Goal: Task Accomplishment & Management: Use online tool/utility

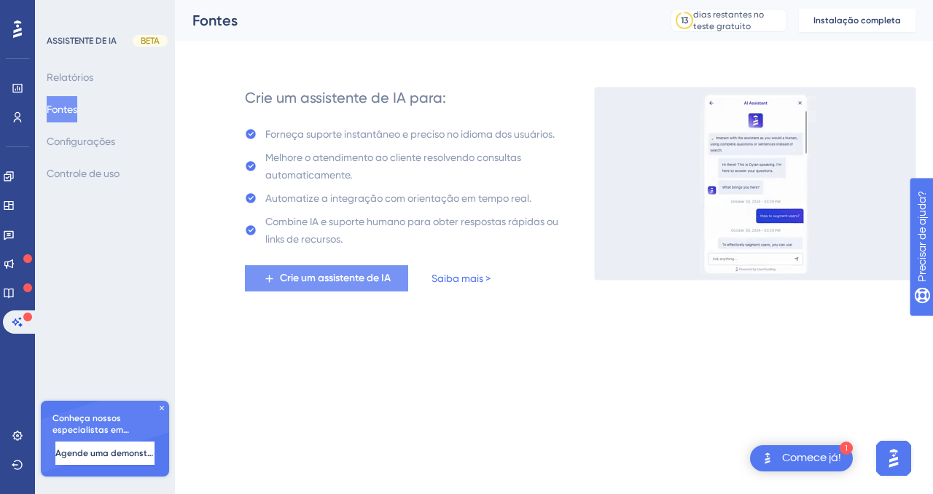
click at [331, 271] on span "Crie um assistente de IA" at bounding box center [335, 278] width 111 height 17
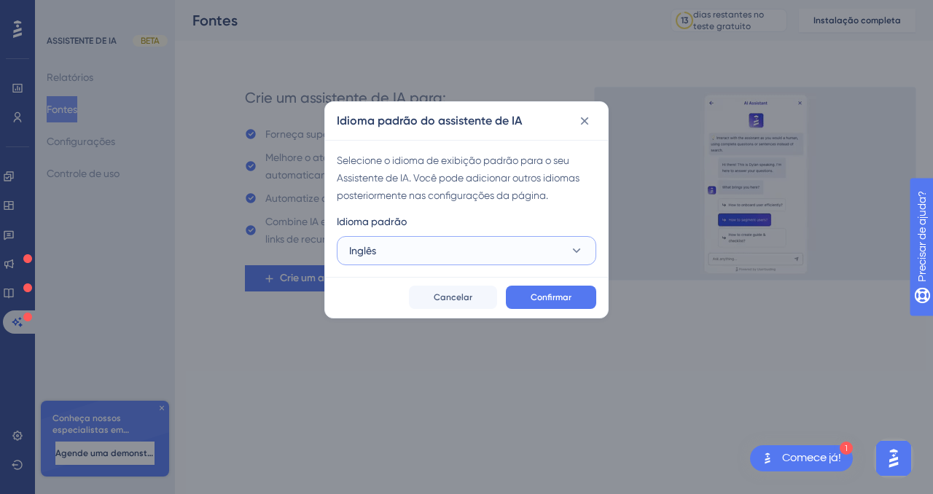
click at [395, 242] on button "Inglês" at bounding box center [466, 250] width 259 height 29
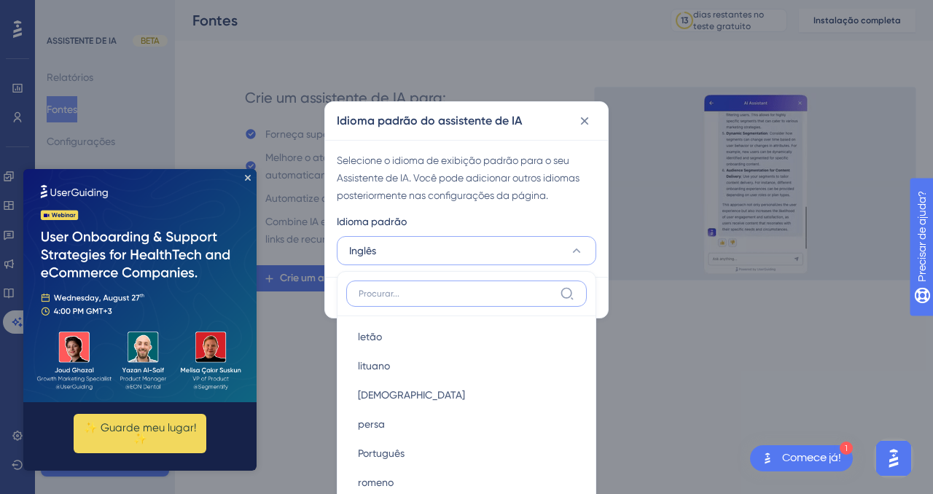
scroll to position [618, 0]
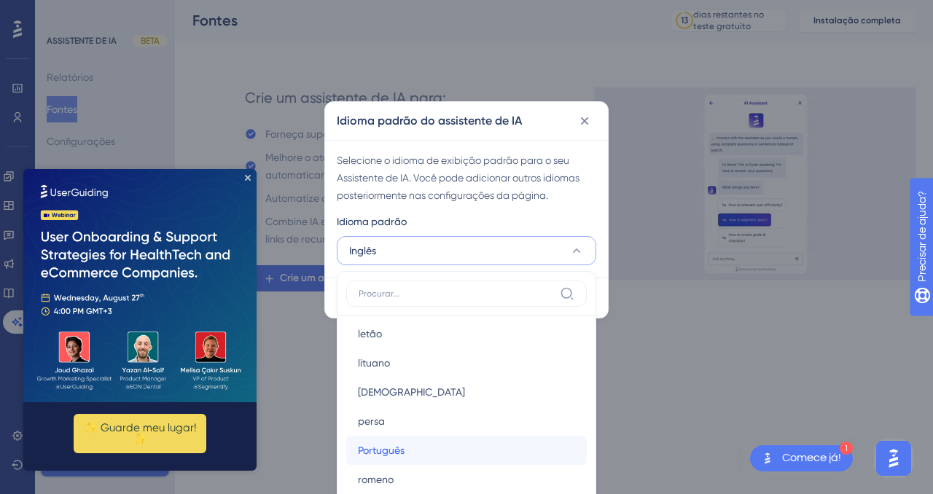
click at [387, 450] on font "Português" at bounding box center [381, 451] width 47 height 12
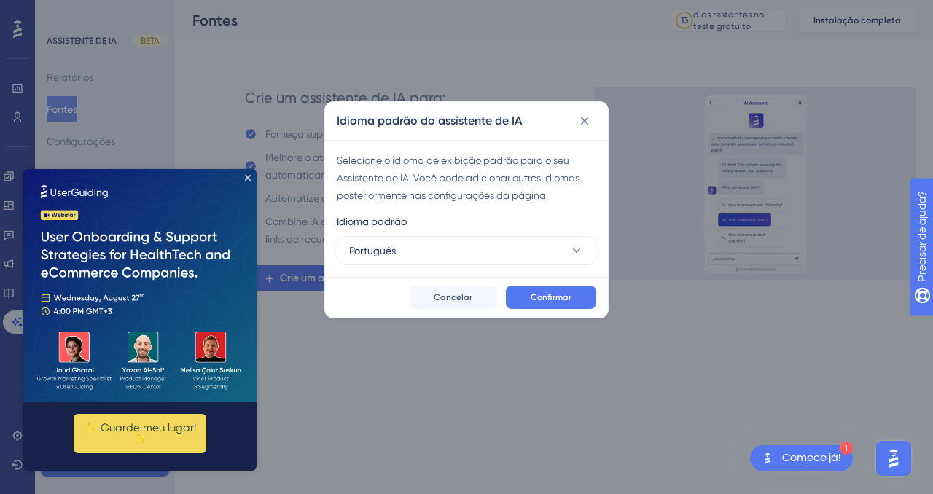
click at [249, 181] on img at bounding box center [139, 285] width 233 height 233
click at [544, 293] on font "Confirmar" at bounding box center [551, 297] width 41 height 10
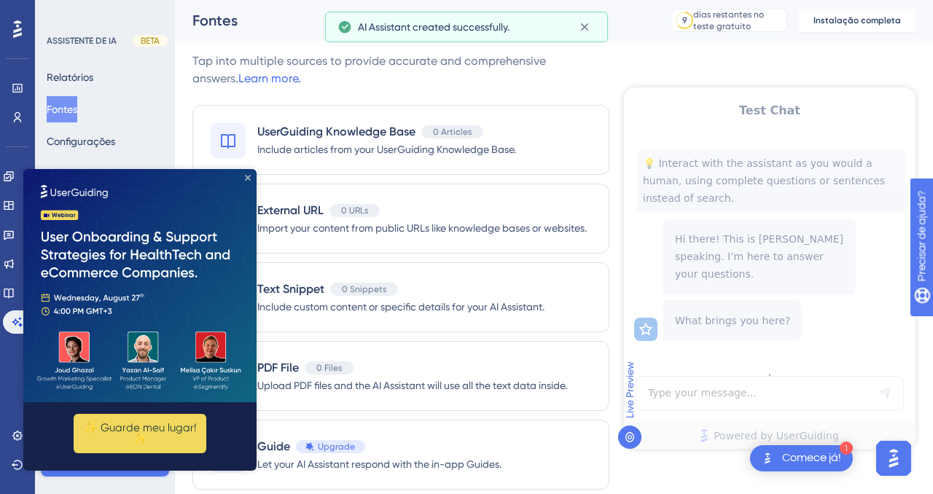
scroll to position [0, 0]
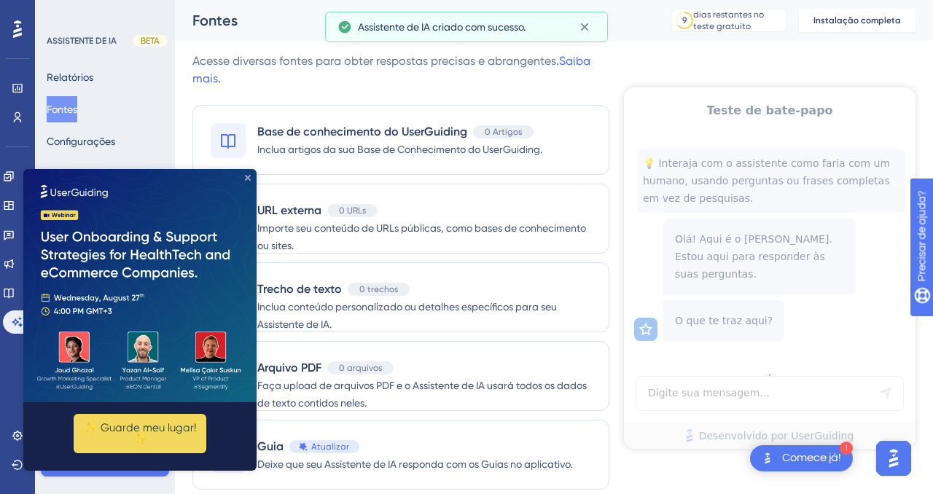
click at [249, 176] on icon "Fechar visualização" at bounding box center [248, 178] width 6 height 6
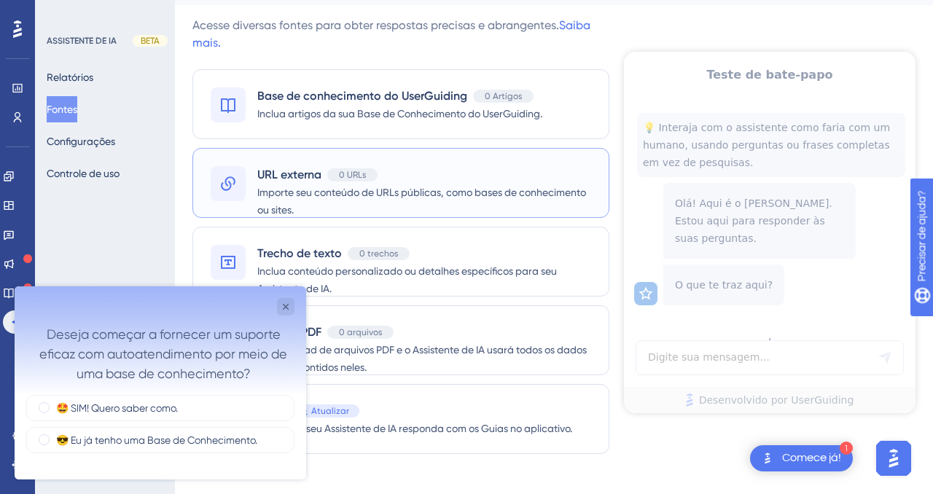
scroll to position [36, 0]
click at [286, 309] on icon "Pesquisa detalhada" at bounding box center [286, 307] width 12 height 12
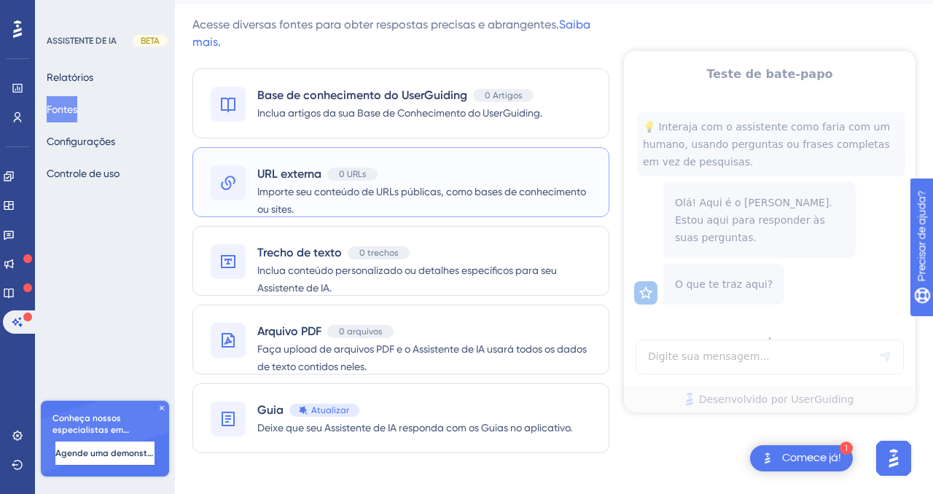
click at [288, 190] on font "Importe seu conteúdo de URLs públicas, como bases de conhecimento ou sites." at bounding box center [421, 200] width 329 height 29
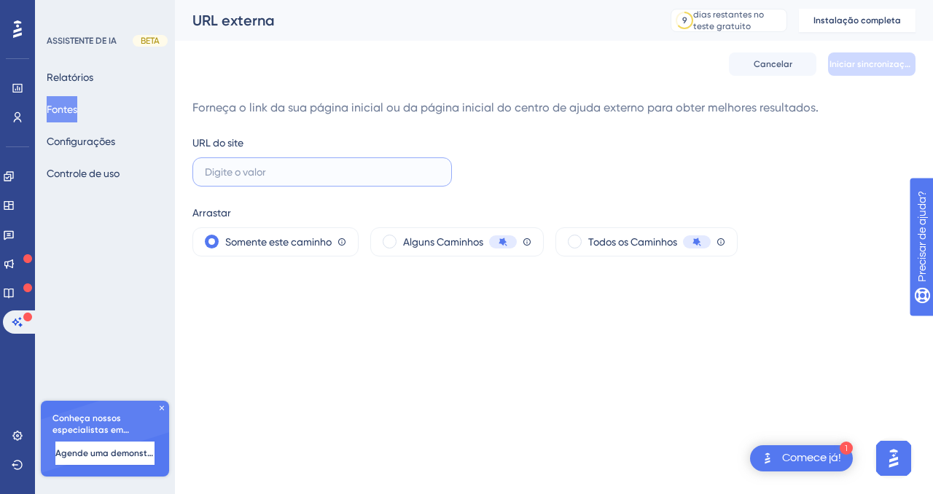
click at [246, 173] on input "text" at bounding box center [322, 172] width 235 height 16
type input "[URL][DOMAIN_NAME]"
click at [843, 71] on button "Iniciar sincronização" at bounding box center [871, 63] width 87 height 23
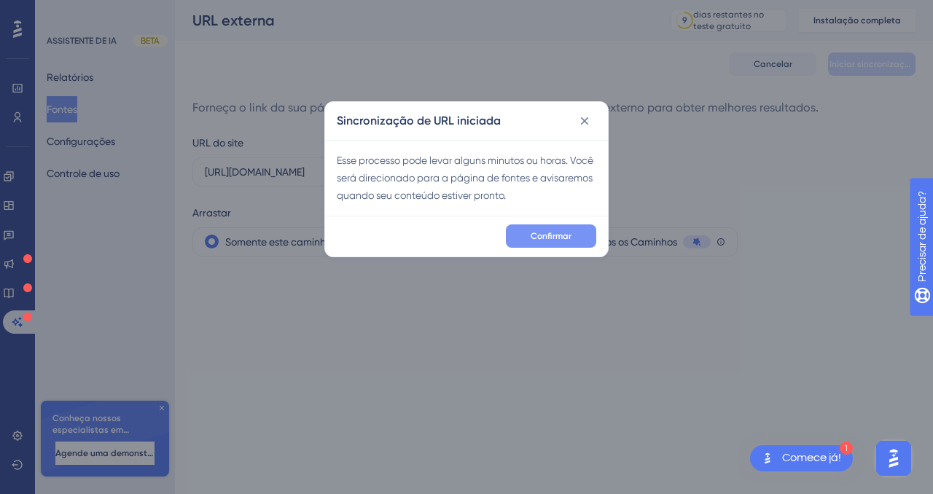
click at [548, 241] on span "Confirmar" at bounding box center [551, 236] width 41 height 12
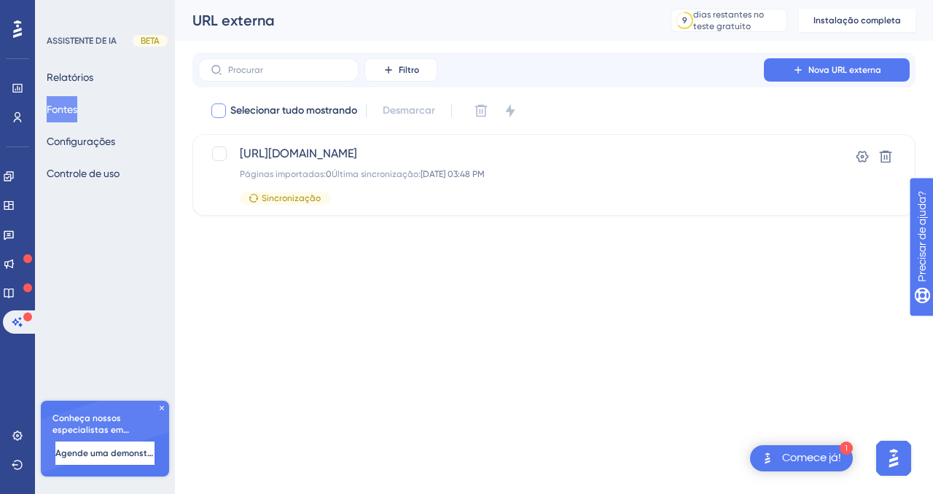
click at [214, 113] on div at bounding box center [218, 110] width 15 height 15
checkbox input "true"
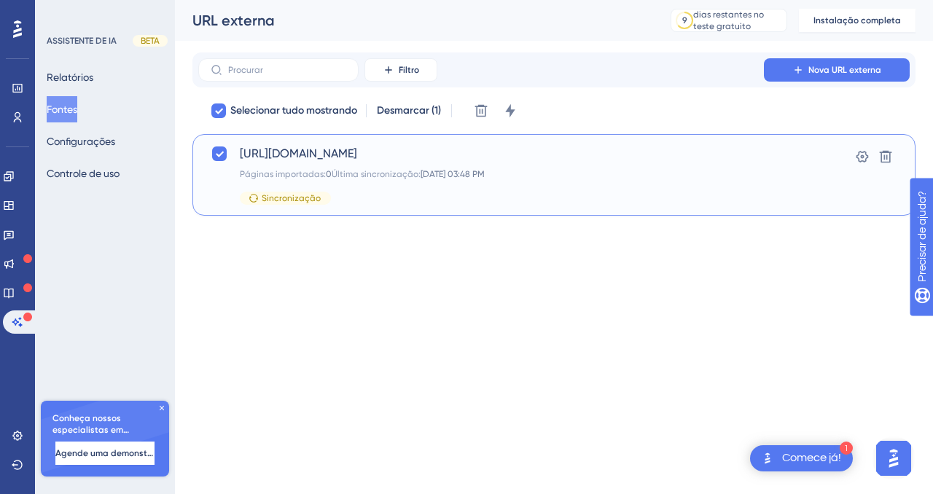
click at [279, 156] on font "[URL][DOMAIN_NAME]" at bounding box center [298, 153] width 117 height 14
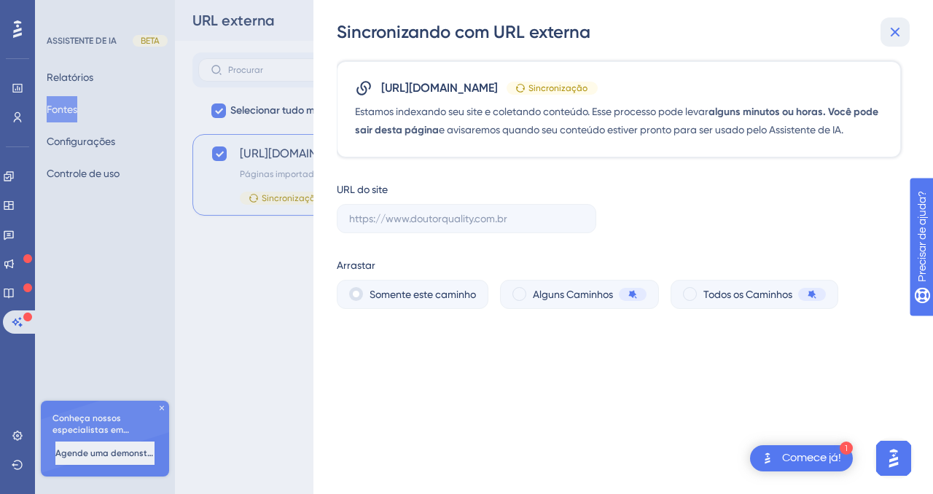
click at [896, 30] on icon at bounding box center [895, 32] width 9 height 9
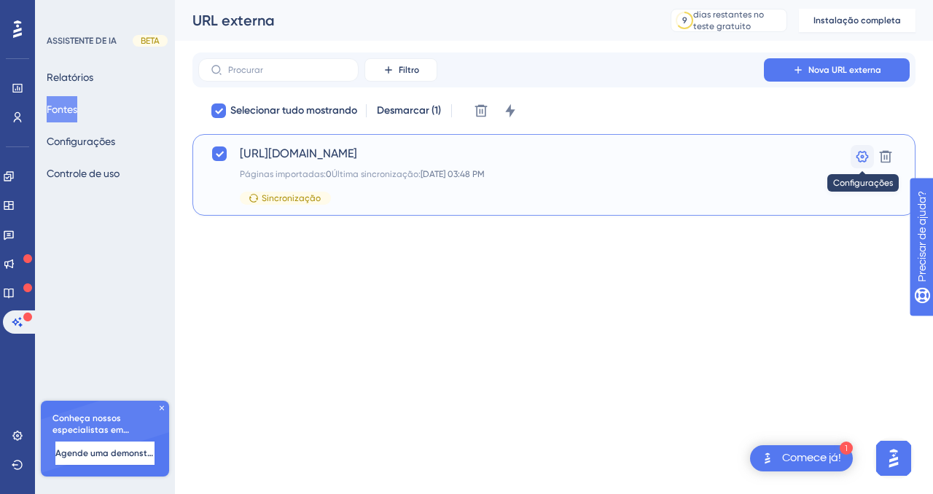
click at [864, 158] on icon at bounding box center [862, 156] width 15 height 15
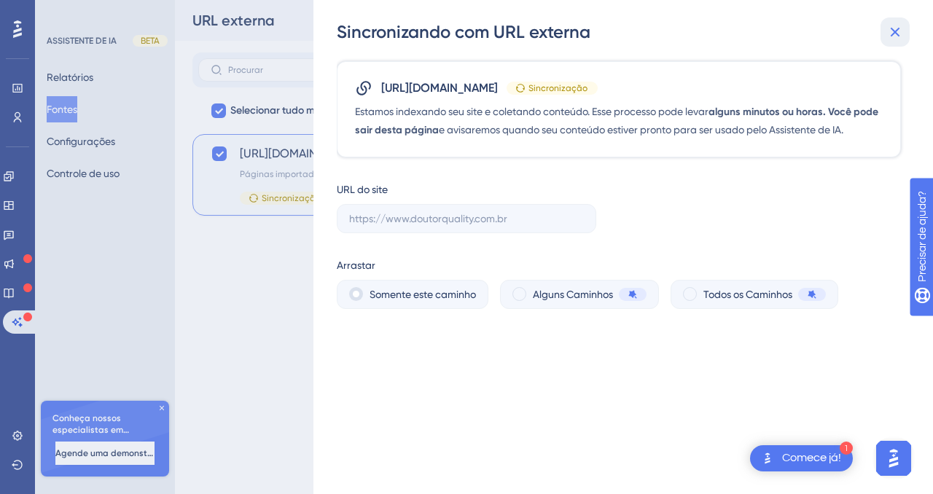
click at [891, 31] on icon at bounding box center [894, 31] width 17 height 17
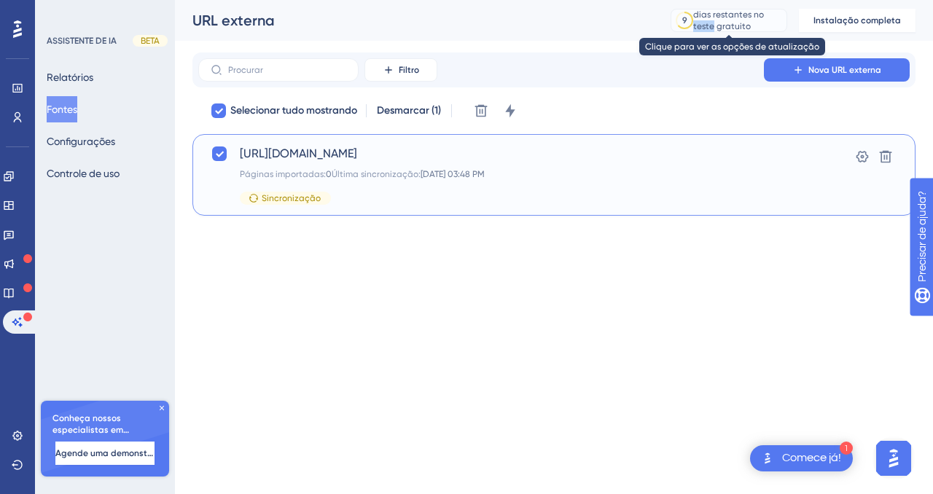
click at [702, 27] on font "dias restantes no teste gratuito" at bounding box center [728, 20] width 71 height 22
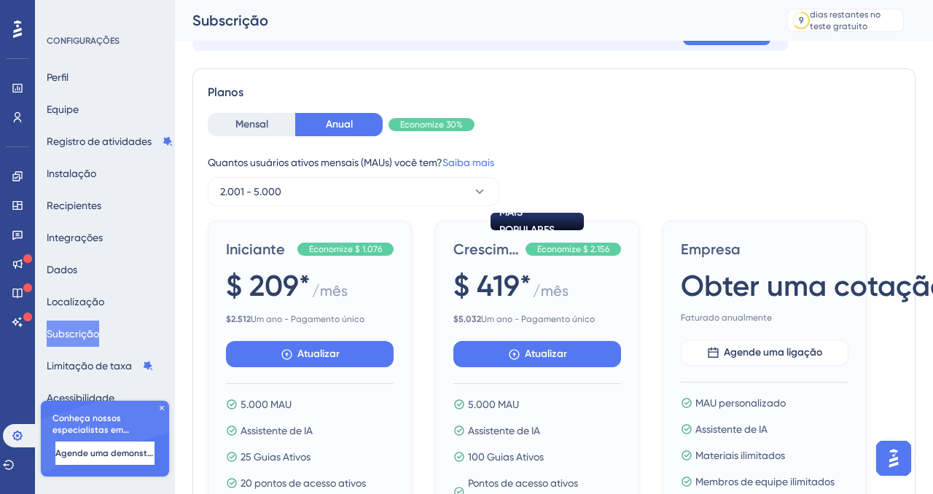
scroll to position [49, 0]
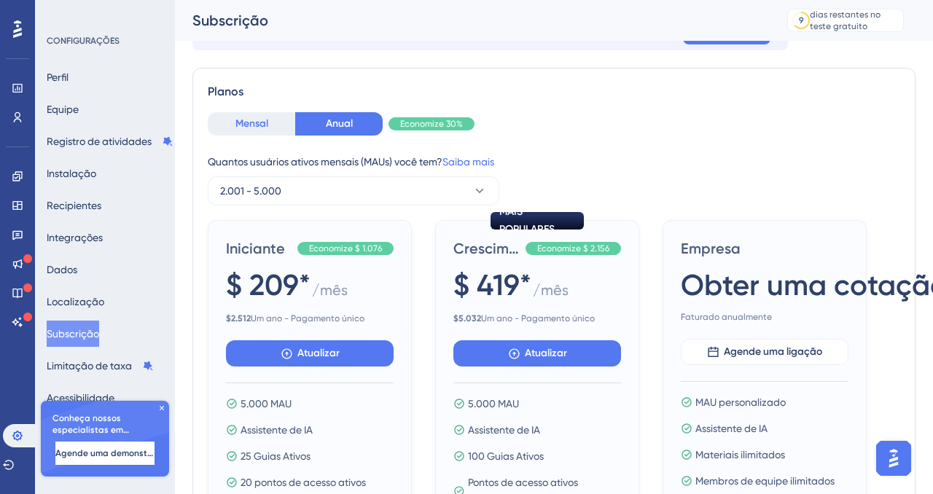
click at [252, 122] on font "Mensal" at bounding box center [251, 123] width 33 height 12
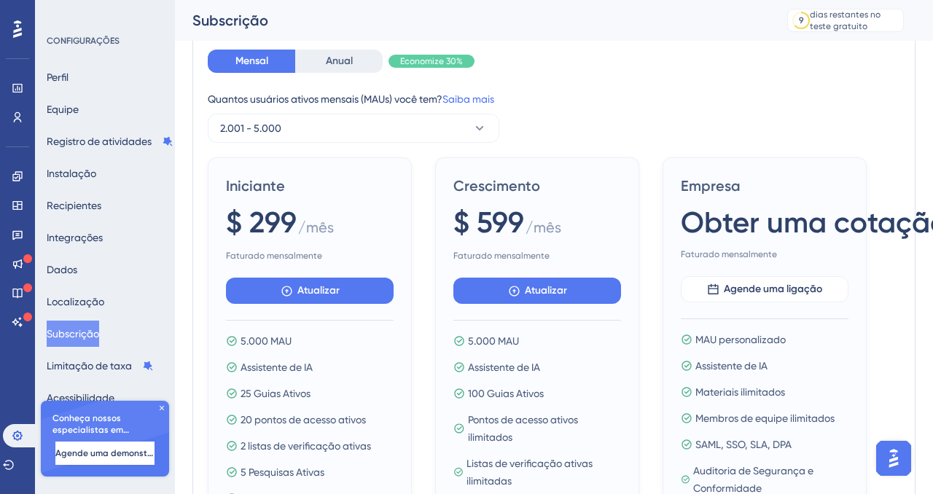
scroll to position [0, 0]
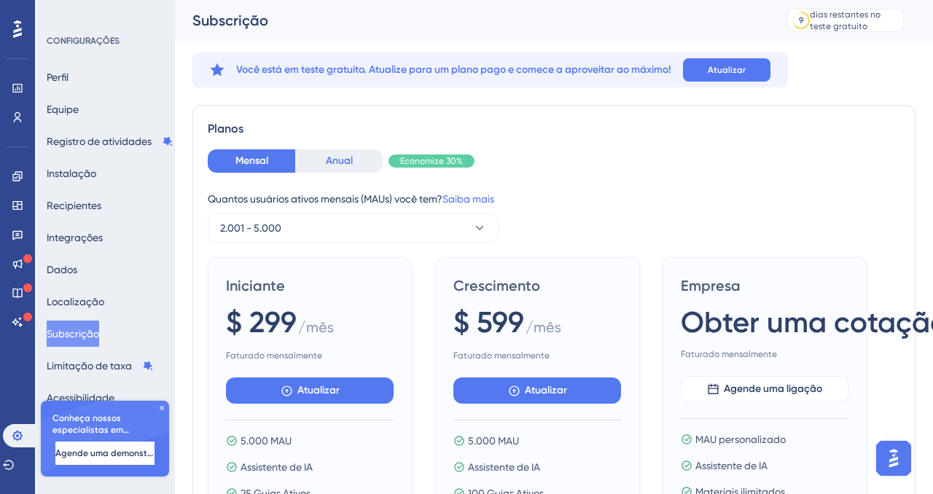
click at [345, 154] on font "Anual" at bounding box center [339, 160] width 27 height 17
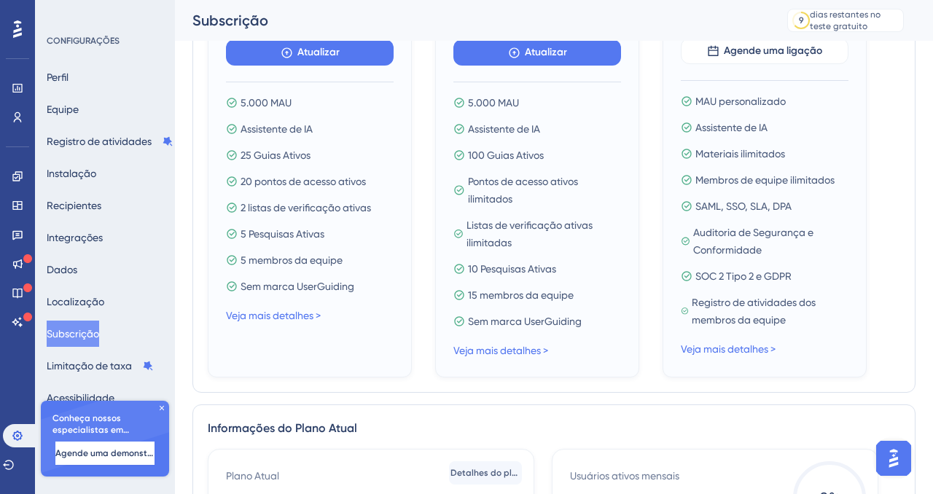
scroll to position [354, 0]
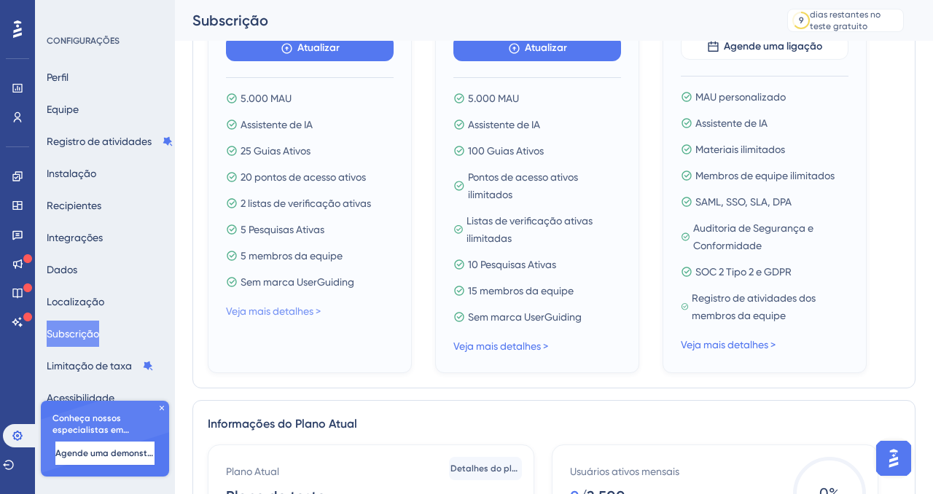
click at [270, 311] on font "Veja mais detalhes >" at bounding box center [273, 311] width 95 height 12
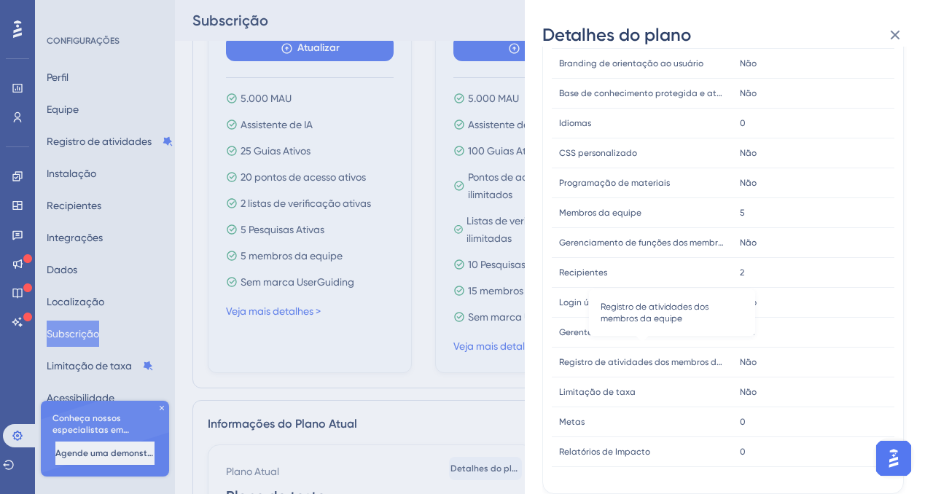
scroll to position [362, 0]
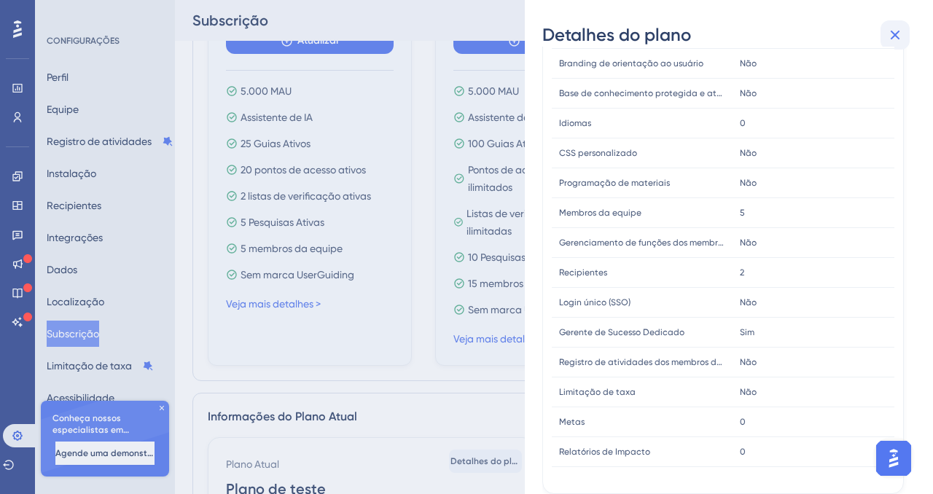
click at [895, 37] on icon at bounding box center [894, 34] width 17 height 17
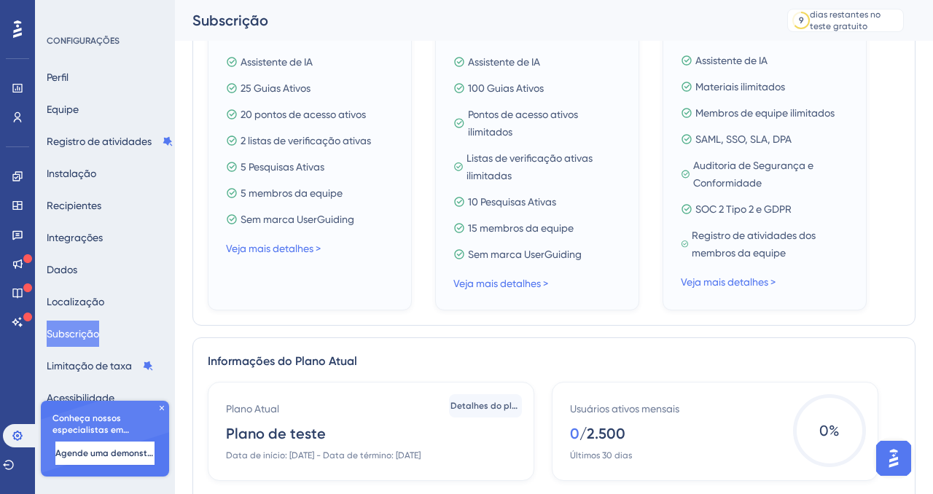
scroll to position [419, 0]
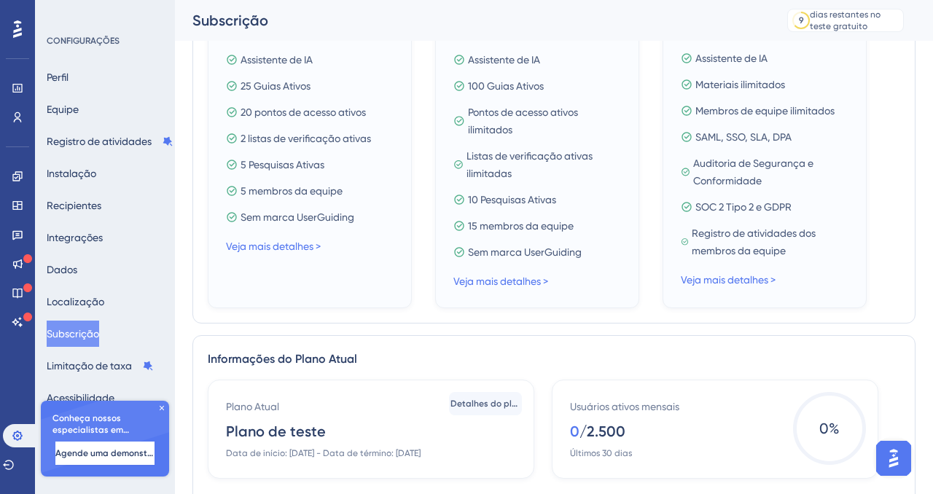
click at [163, 411] on icon at bounding box center [161, 408] width 9 height 9
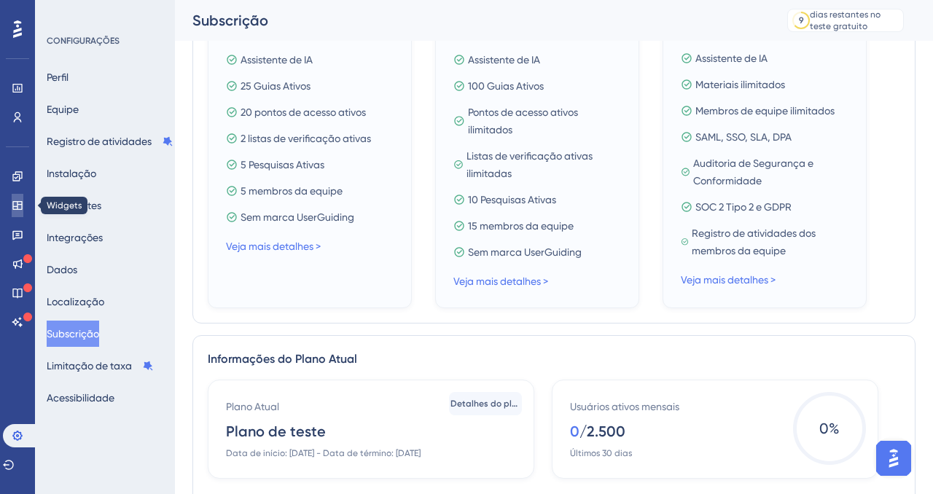
click at [12, 206] on icon at bounding box center [16, 205] width 9 height 9
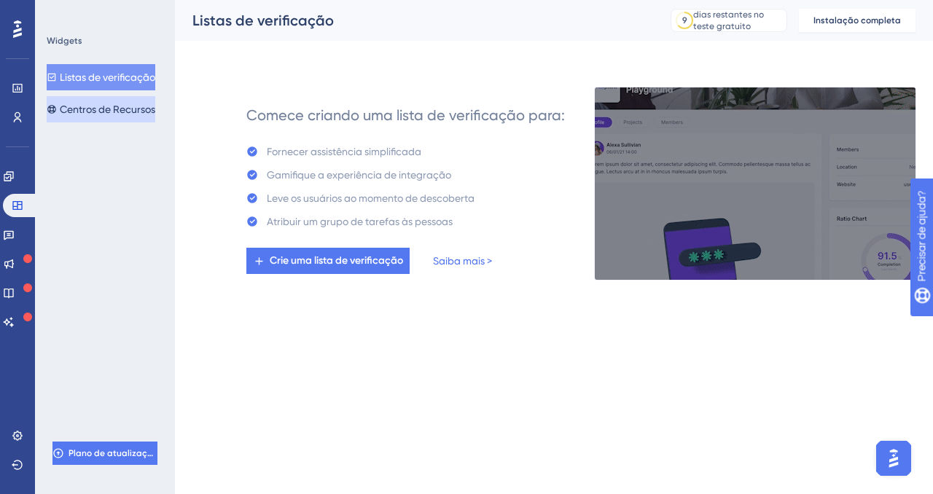
click at [130, 112] on font "Centros de Recursos" at bounding box center [107, 109] width 95 height 12
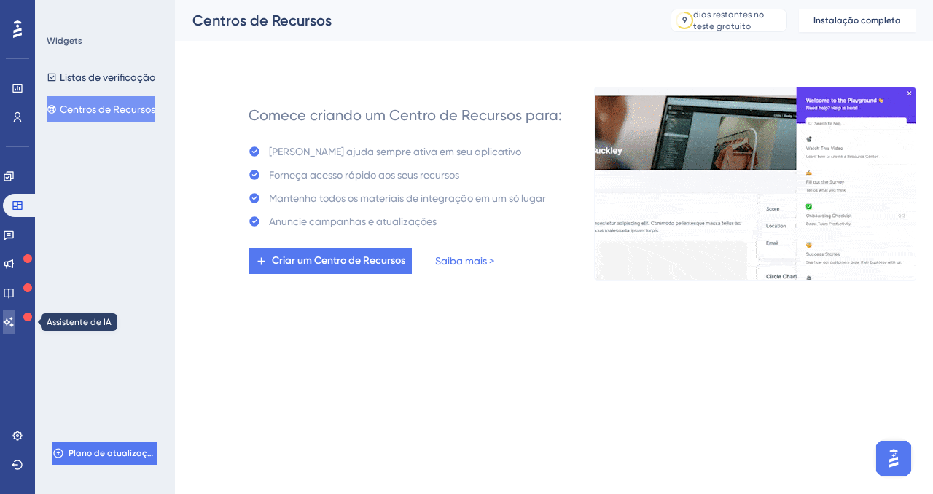
click at [15, 328] on link at bounding box center [9, 321] width 12 height 23
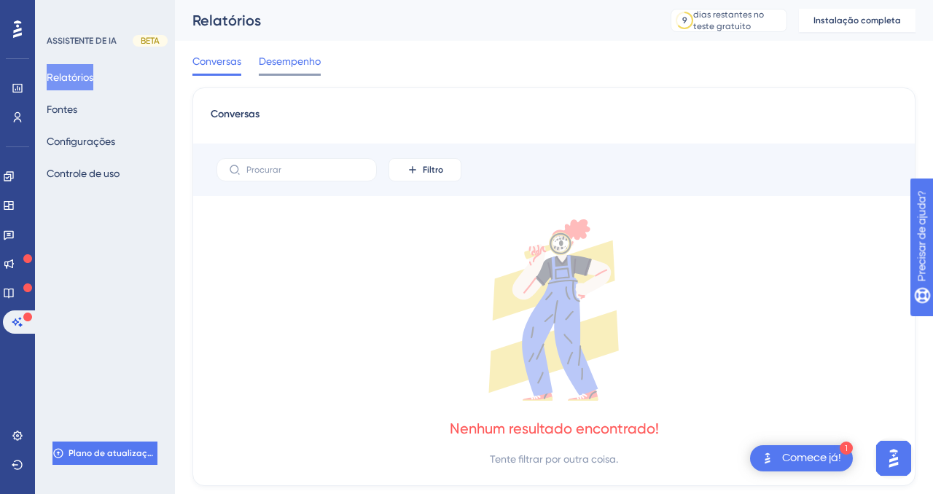
click at [265, 58] on font "Desempenho" at bounding box center [290, 61] width 62 height 12
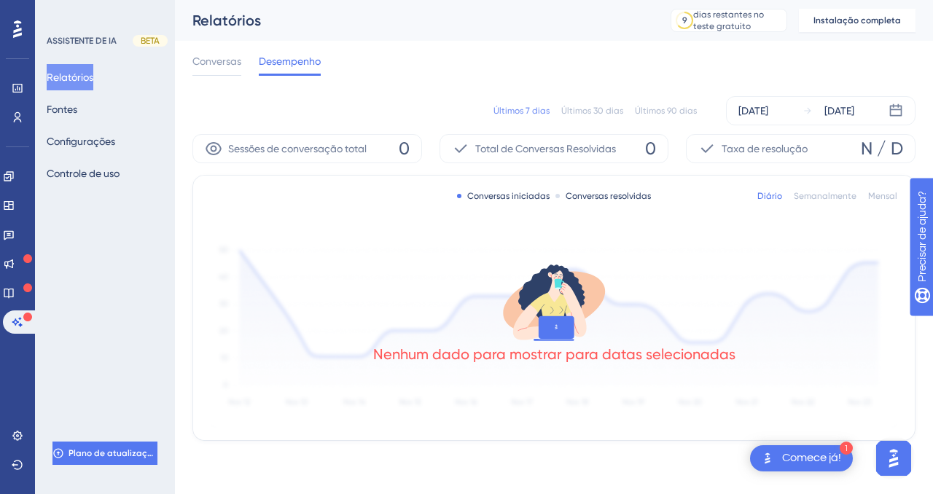
click at [792, 454] on font "Comece já!" at bounding box center [811, 458] width 59 height 12
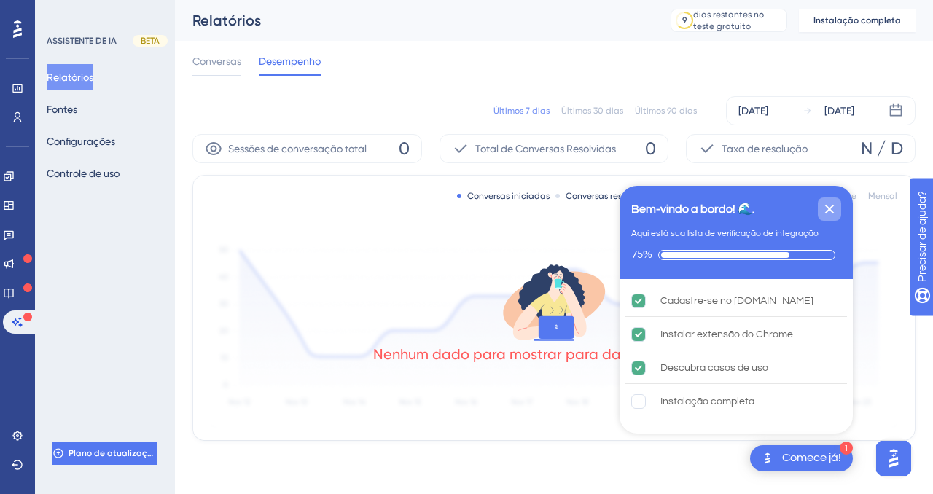
click at [831, 216] on icon "Fechar lista de verificação" at bounding box center [829, 208] width 17 height 17
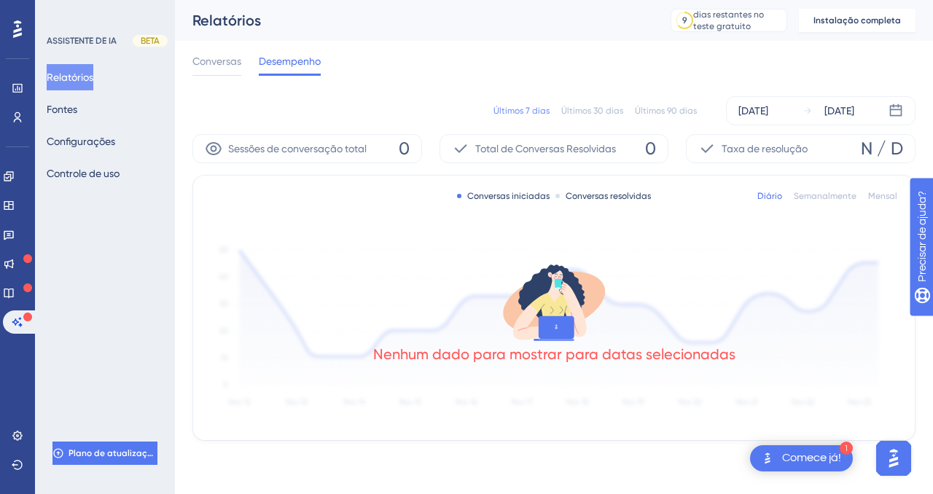
click at [891, 452] on img "Abra o iniciador do Assistente de IA" at bounding box center [893, 458] width 26 height 26
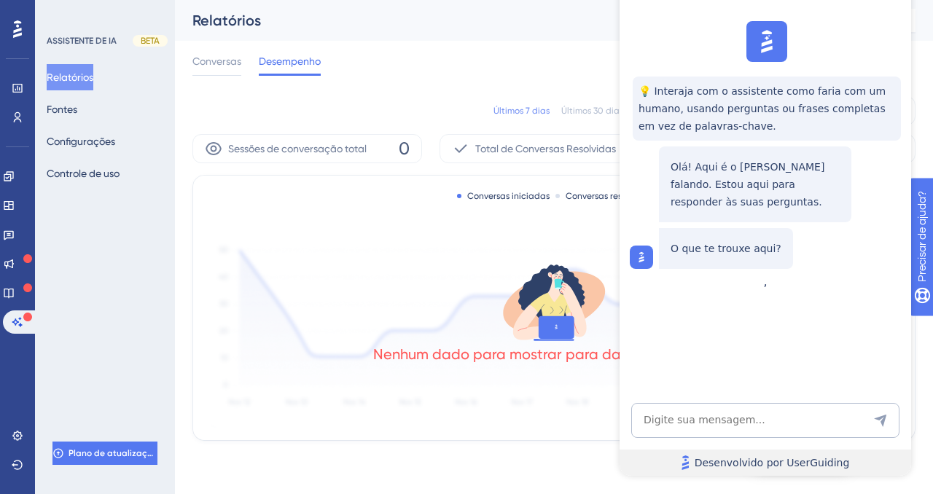
click at [830, 462] on font "Desenvolvido por UserGuiding" at bounding box center [772, 463] width 155 height 12
click at [589, 46] on div "Conversas Desempenho" at bounding box center [553, 64] width 723 height 47
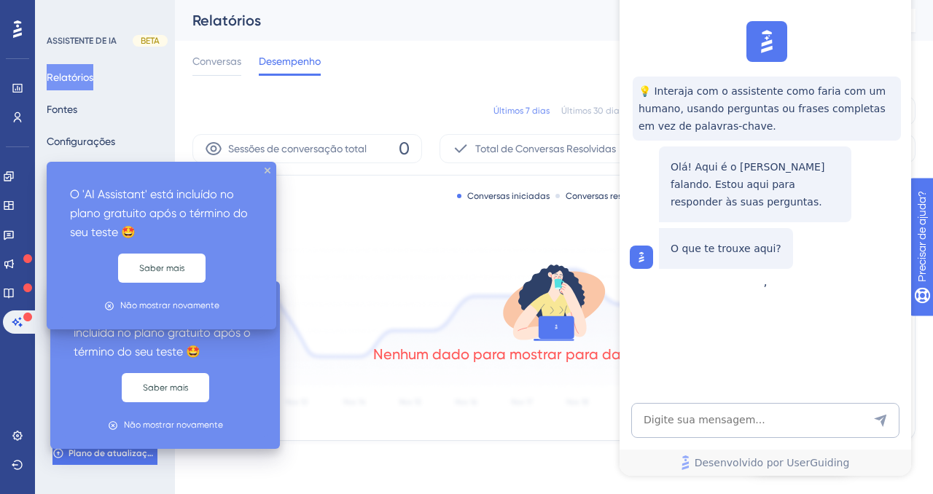
click at [23, 292] on div at bounding box center [27, 288] width 9 height 14
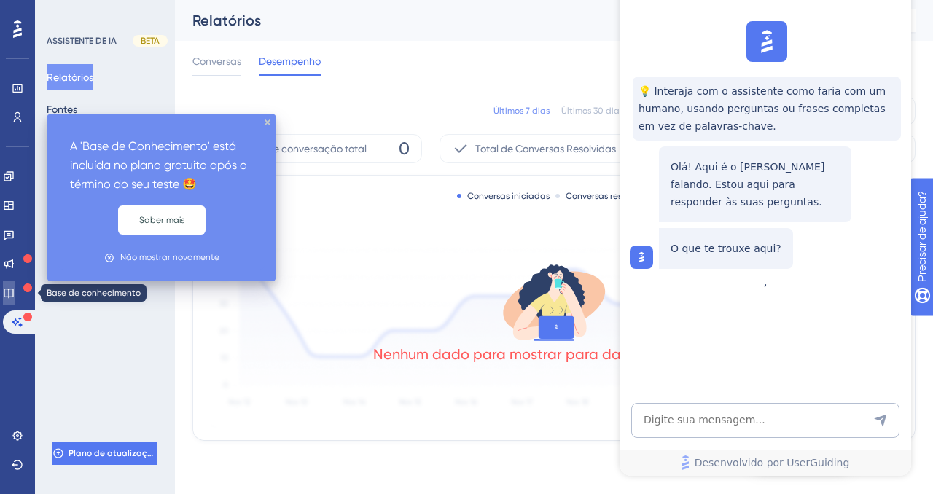
click at [15, 292] on icon at bounding box center [9, 293] width 12 height 12
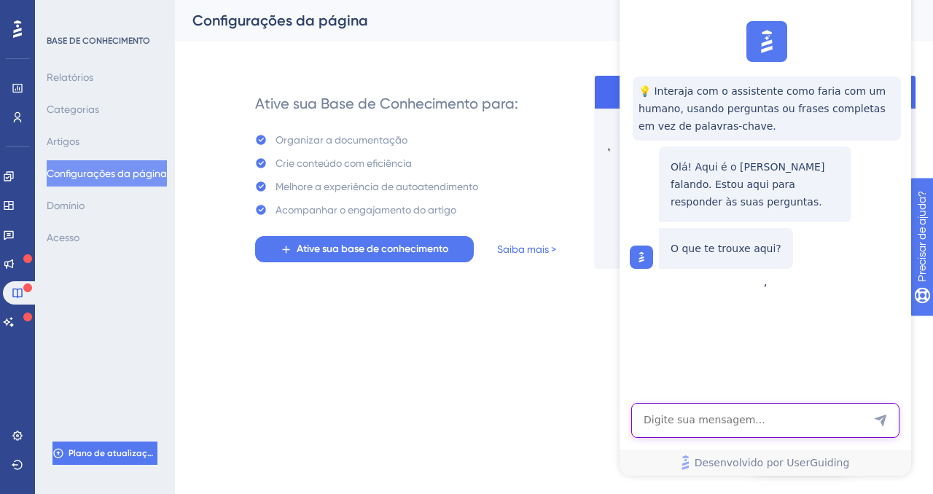
click at [687, 429] on textarea "Entrada de texto do assistente de IA" at bounding box center [765, 420] width 268 height 35
type textarea "Quem é vc?"
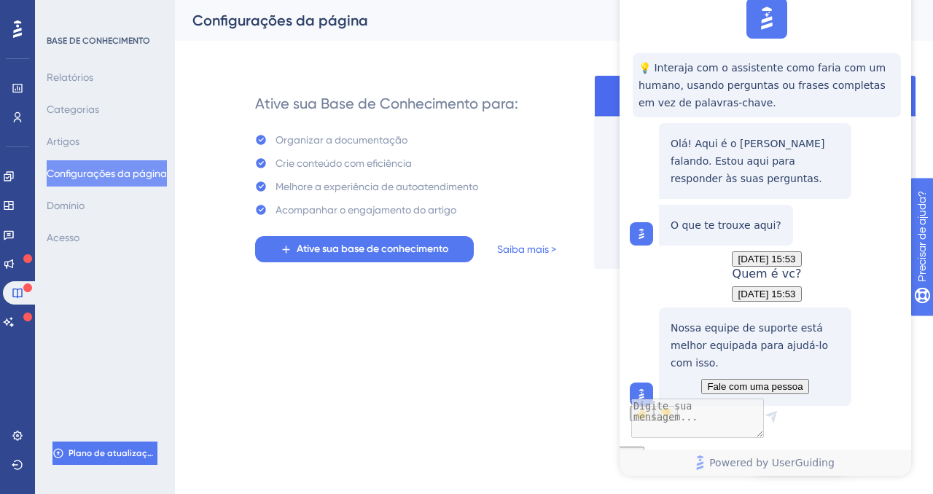
scroll to position [147, 0]
click at [113, 298] on icon at bounding box center [147, 305] width 69 height 14
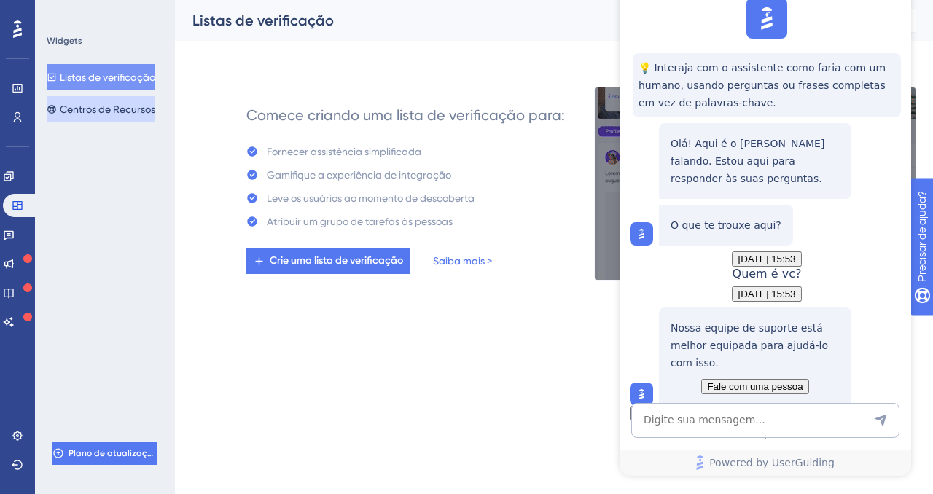
click at [102, 108] on font "Centros de Recursos" at bounding box center [107, 109] width 95 height 12
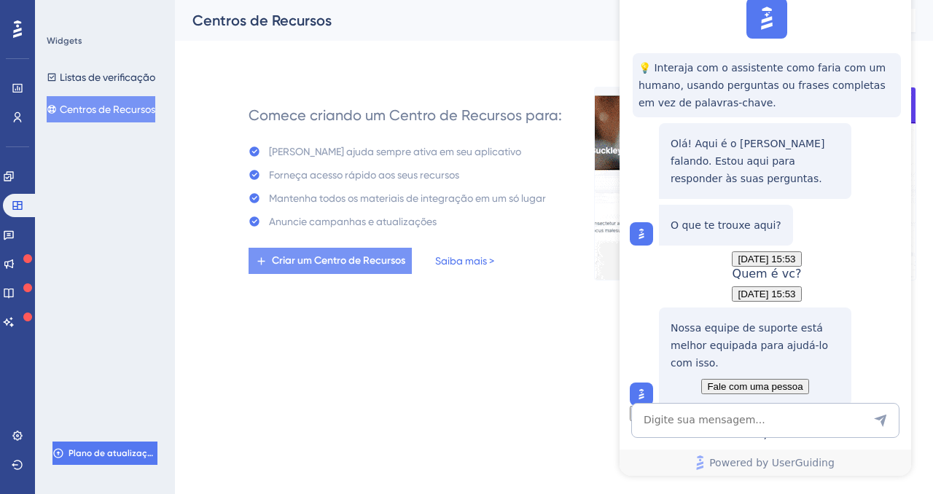
click at [294, 260] on font "Criar um Centro de Recursos" at bounding box center [338, 260] width 133 height 12
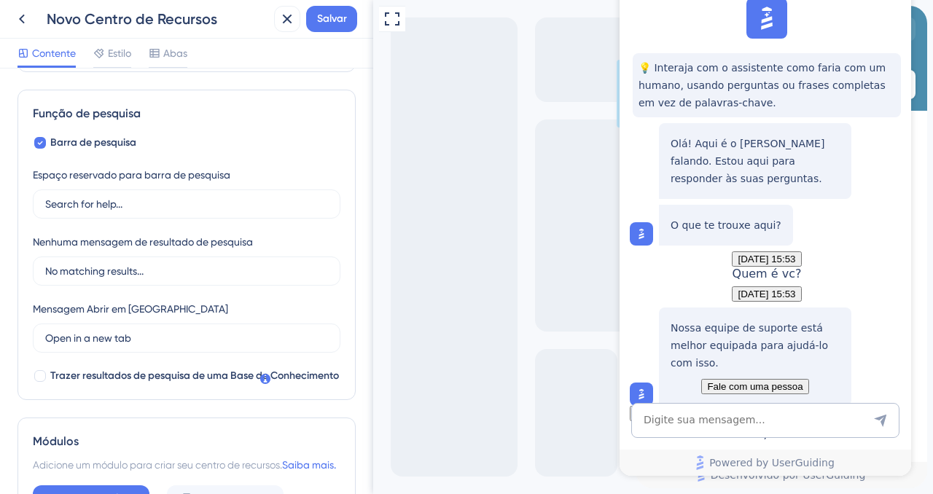
scroll to position [194, 0]
